Goal: Transaction & Acquisition: Purchase product/service

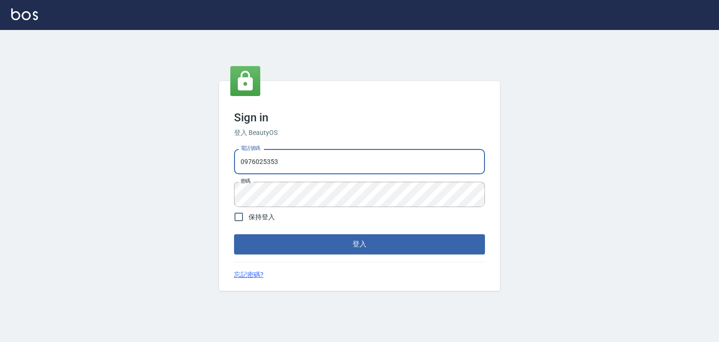
drag, startPoint x: 288, startPoint y: 165, endPoint x: 219, endPoint y: 152, distance: 70.0
click at [211, 145] on div "Sign in 登入 BeautyOS 電話號碼 [PHONE_NUMBER] 電話號碼 密碼 密碼 保持登入 登入 忘記密碼?" at bounding box center [359, 186] width 719 height 312
type input "6430581"
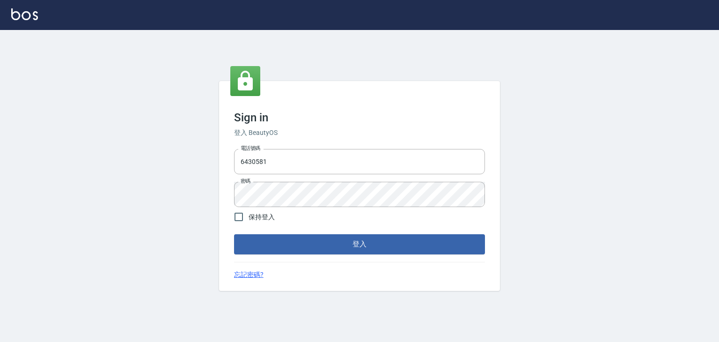
click at [271, 255] on div "Sign in 登入 BeautyOS 電話號碼 [PHONE_NUMBER] 電話號碼 密碼 密碼 保持登入 登入 忘記密碼?" at bounding box center [359, 185] width 281 height 209
click at [271, 250] on button "登入" at bounding box center [359, 244] width 251 height 20
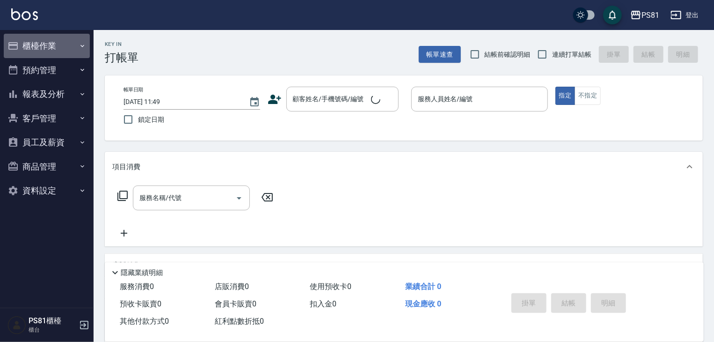
click at [49, 55] on button "櫃檯作業" at bounding box center [47, 46] width 86 height 24
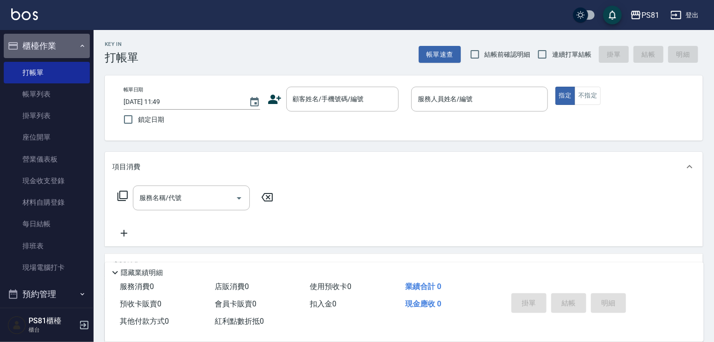
click at [60, 41] on button "櫃檯作業" at bounding box center [47, 46] width 86 height 24
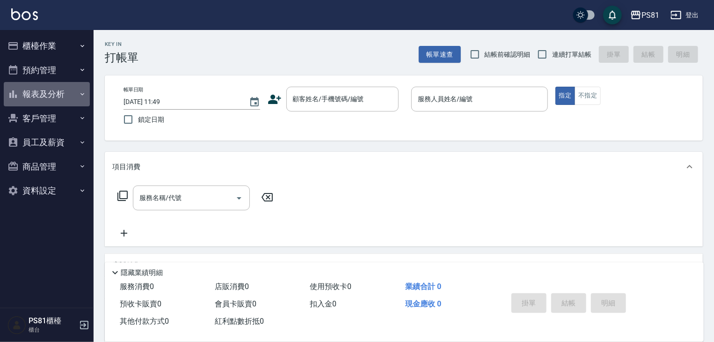
click at [58, 105] on button "報表及分析" at bounding box center [47, 94] width 86 height 24
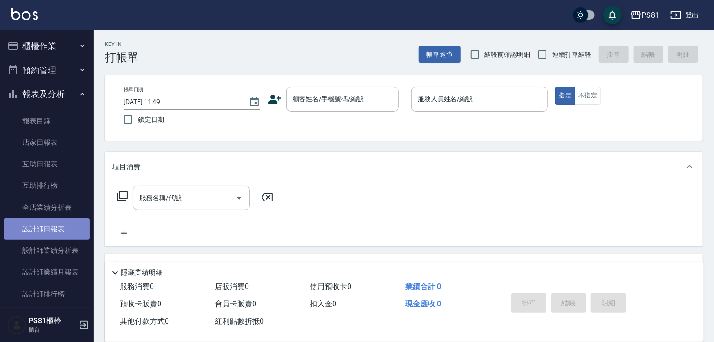
click at [53, 225] on link "設計師日報表" at bounding box center [47, 229] width 86 height 22
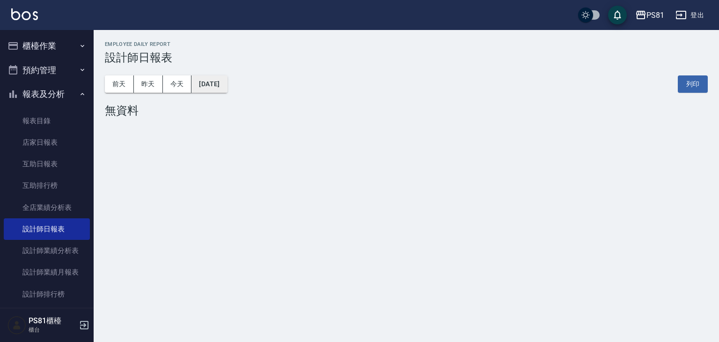
click at [201, 87] on button "[DATE]" at bounding box center [209, 83] width 36 height 17
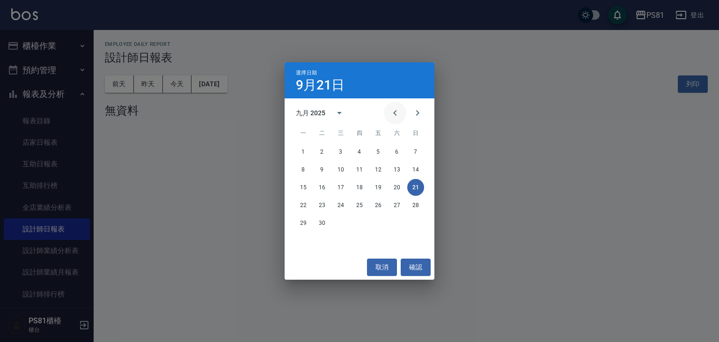
click at [393, 114] on icon "Previous month" at bounding box center [394, 112] width 11 height 11
click at [411, 225] on button "31" at bounding box center [415, 222] width 17 height 17
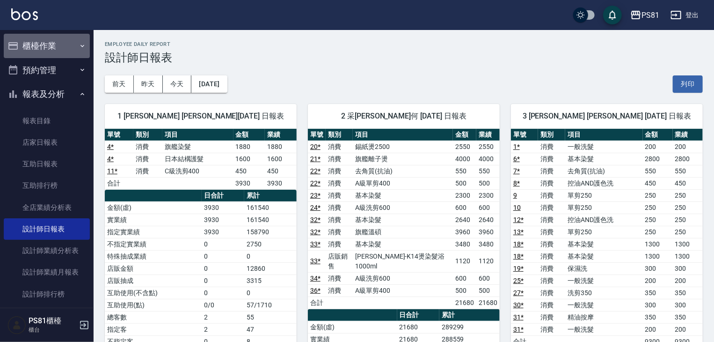
click at [55, 45] on button "櫃檯作業" at bounding box center [47, 46] width 86 height 24
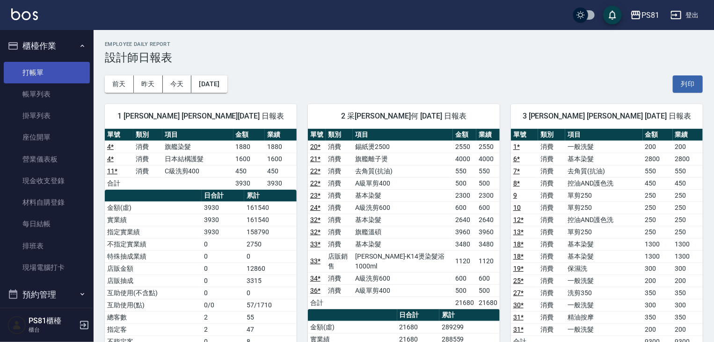
click at [58, 69] on link "打帳單" at bounding box center [47, 73] width 86 height 22
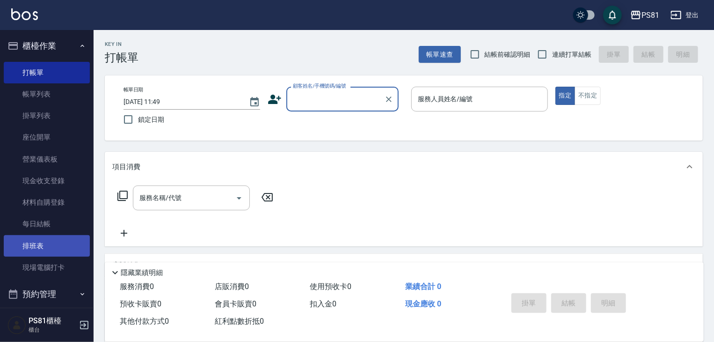
click at [34, 241] on link "排班表" at bounding box center [47, 246] width 86 height 22
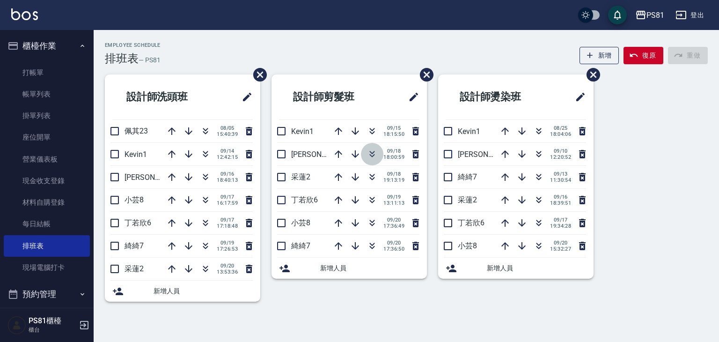
click at [373, 154] on icon "button" at bounding box center [371, 153] width 11 height 11
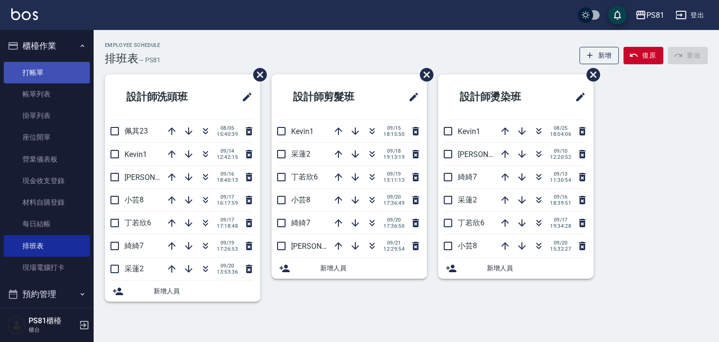
click at [54, 65] on link "打帳單" at bounding box center [47, 73] width 86 height 22
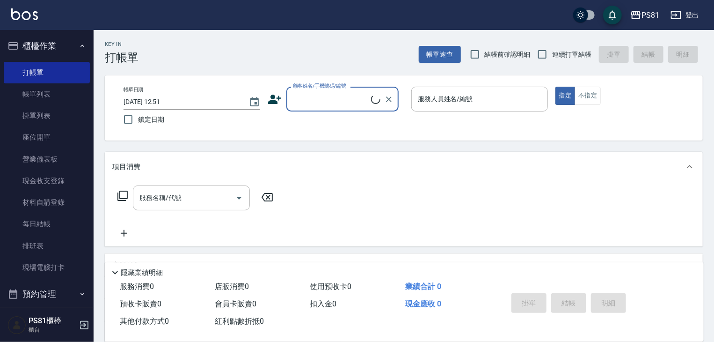
click at [359, 92] on input "顧客姓名/手機號碼/編號" at bounding box center [331, 99] width 80 height 16
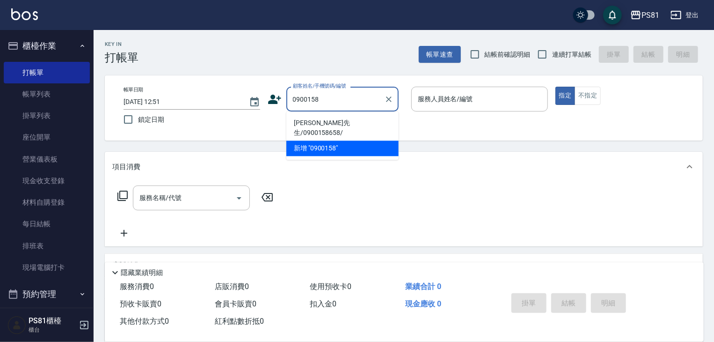
click at [345, 126] on li "[PERSON_NAME]先生/0900158658/" at bounding box center [342, 127] width 112 height 25
type input "[PERSON_NAME]先生/0900158658/"
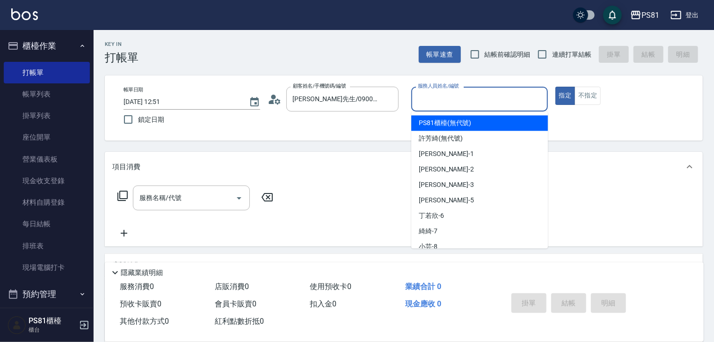
click at [500, 102] on input "服務人員姓名/編號" at bounding box center [479, 99] width 128 height 16
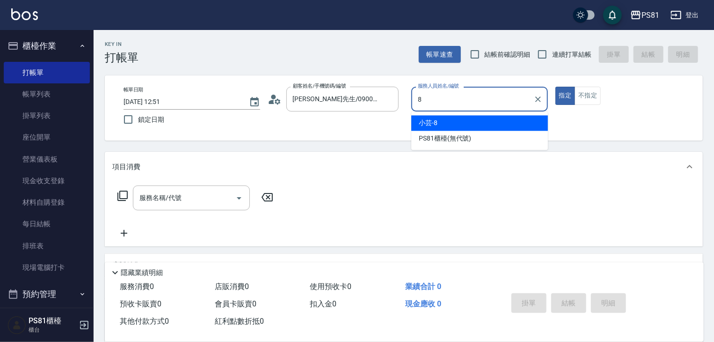
type input "小芸-8"
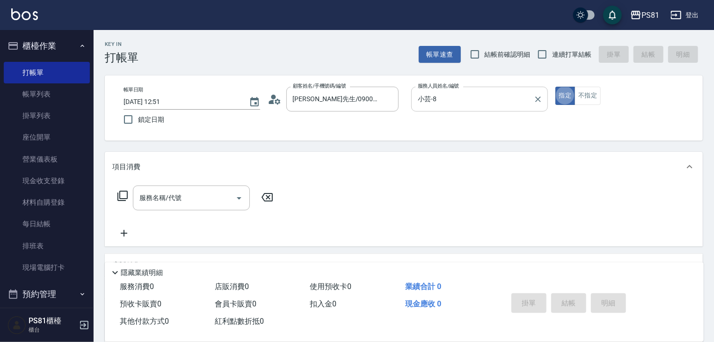
type button "true"
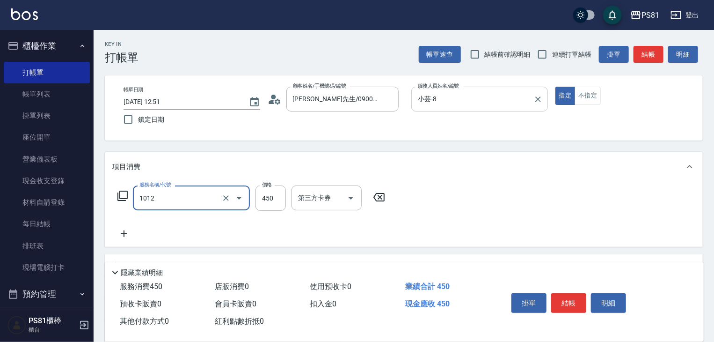
type input "B級洗剪(1012)"
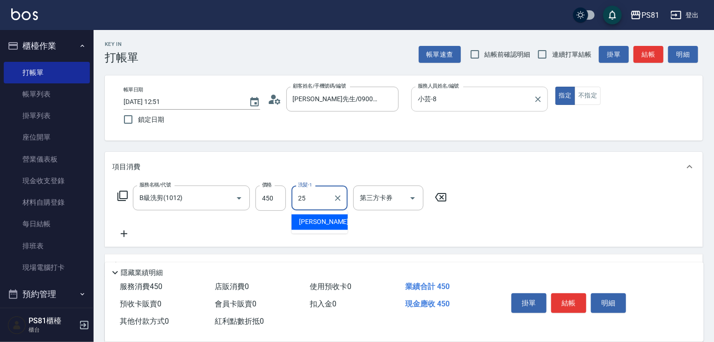
type input "妮可-25"
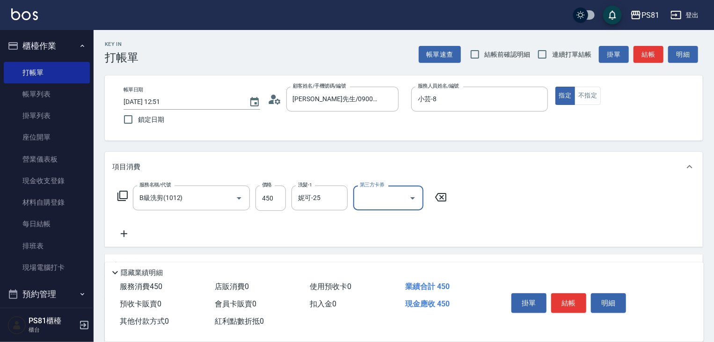
click at [567, 51] on span "連續打單結帳" at bounding box center [571, 55] width 39 height 10
click at [552, 51] on input "連續打單結帳" at bounding box center [542, 54] width 20 height 20
checkbox input "true"
click at [571, 305] on button "結帳" at bounding box center [568, 303] width 35 height 20
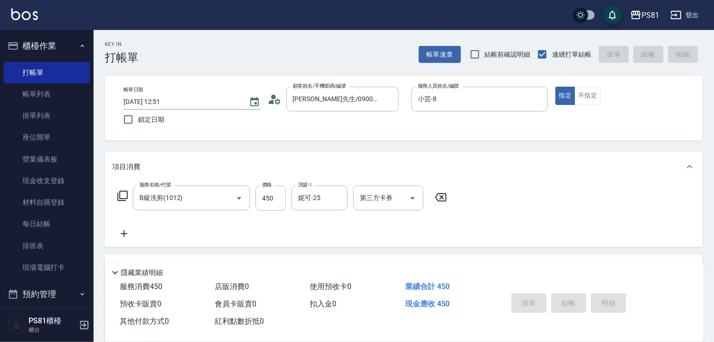
type input "[DATE] 12:52"
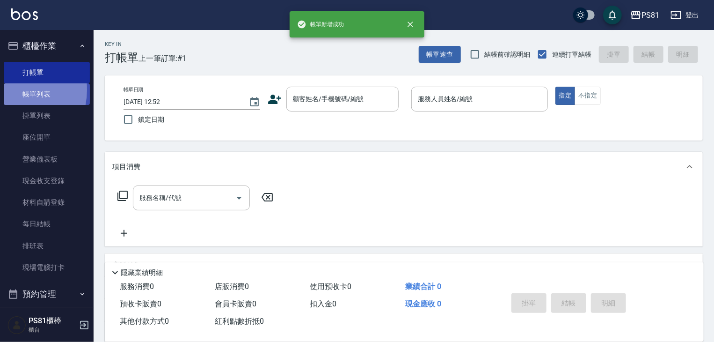
click at [10, 90] on link "帳單列表" at bounding box center [47, 94] width 86 height 22
